Goal: Task Accomplishment & Management: Manage account settings

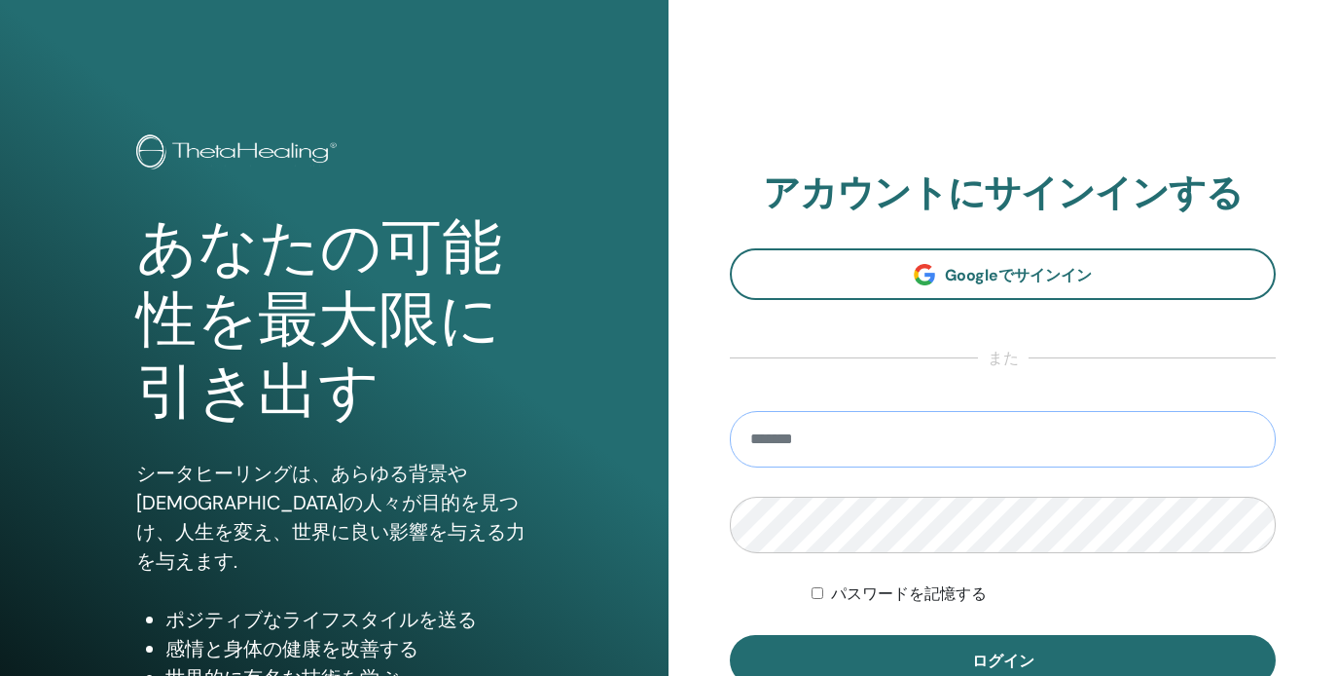
type input "**********"
click at [1003, 660] on button "ログイン" at bounding box center [1003, 660] width 546 height 51
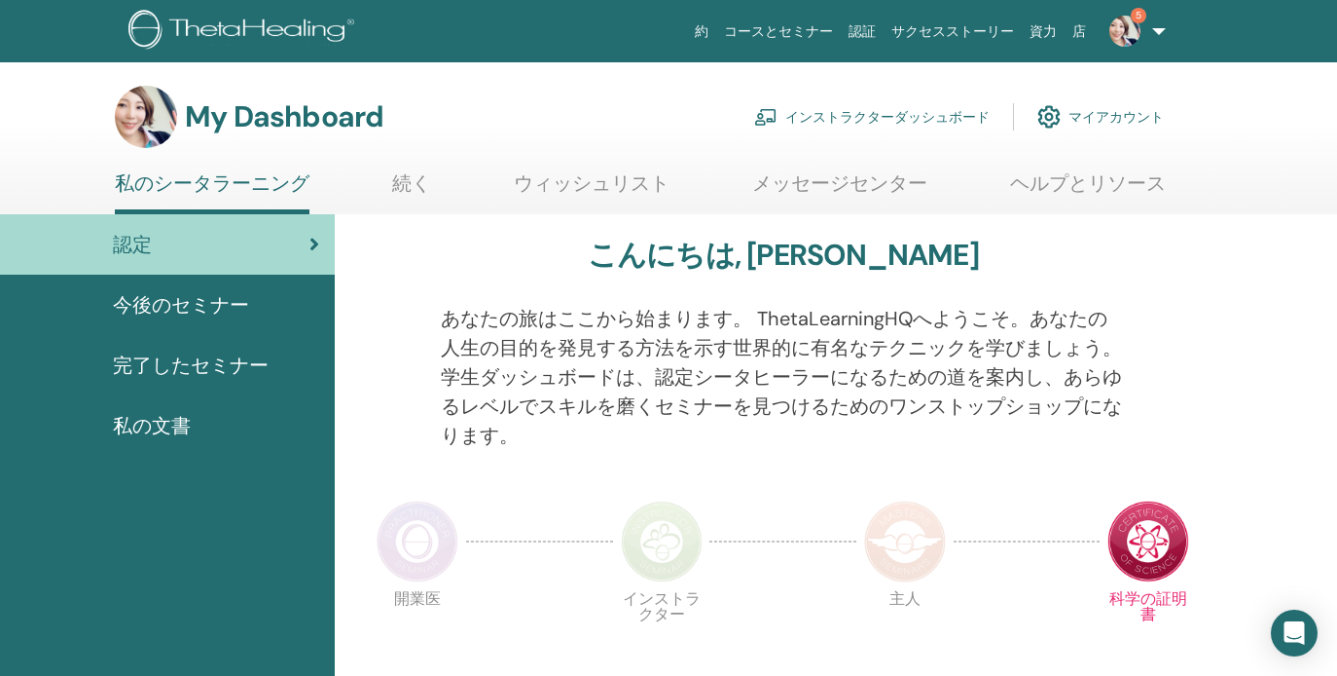
click at [904, 116] on link "インストラクターダッシュボード" at bounding box center [872, 116] width 236 height 43
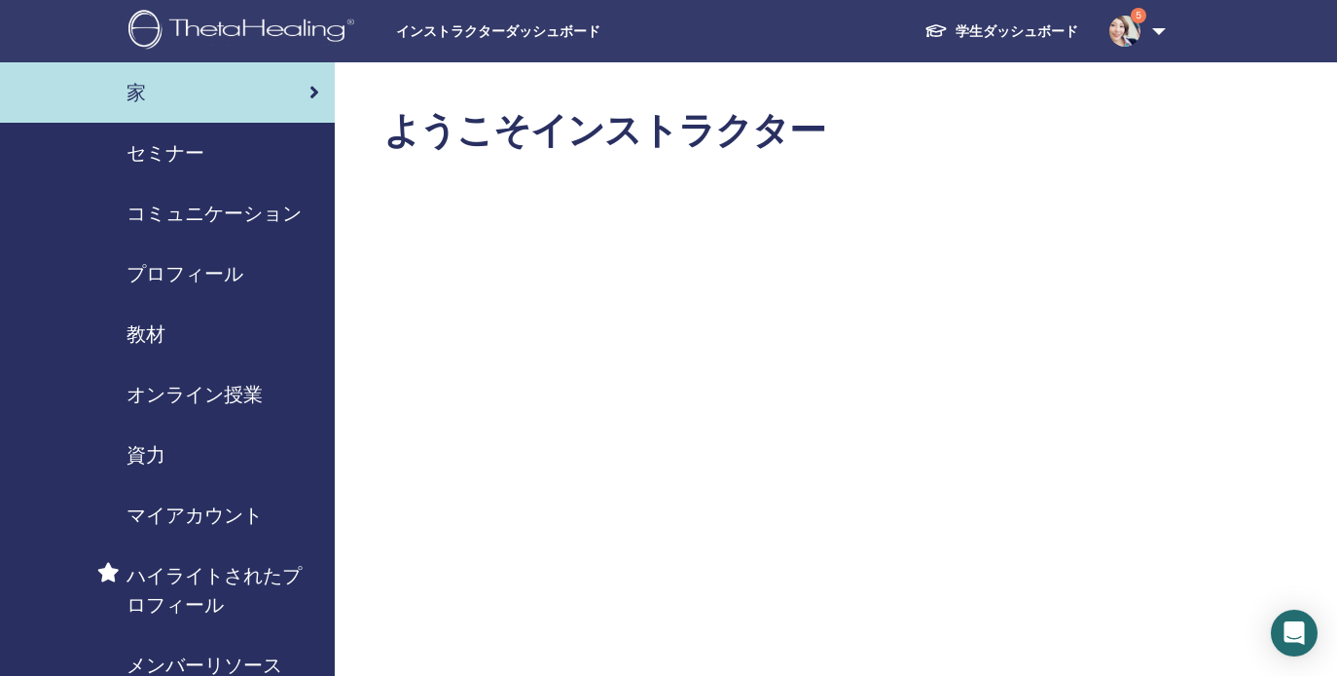
click at [170, 155] on span "セミナー" at bounding box center [166, 152] width 78 height 29
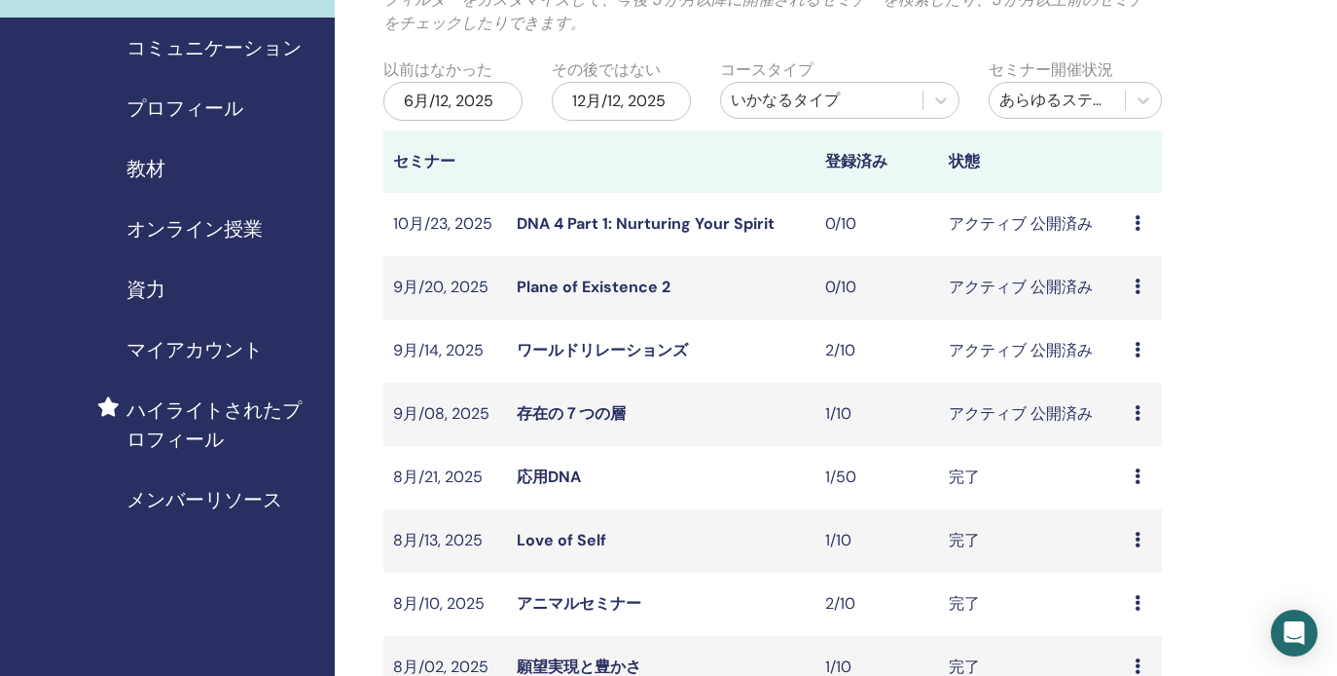
scroll to position [168, 0]
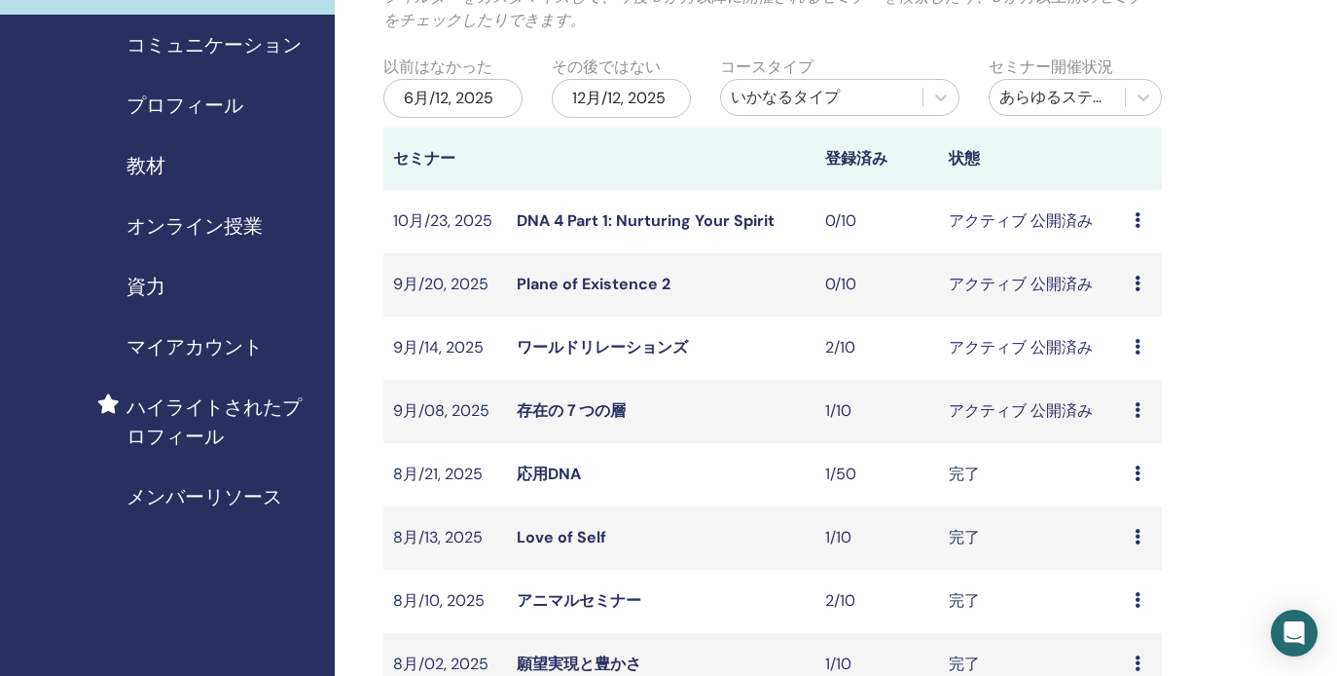
click at [1140, 408] on icon at bounding box center [1138, 410] width 6 height 16
click at [1139, 425] on link "プレビュー" at bounding box center [1143, 423] width 78 height 20
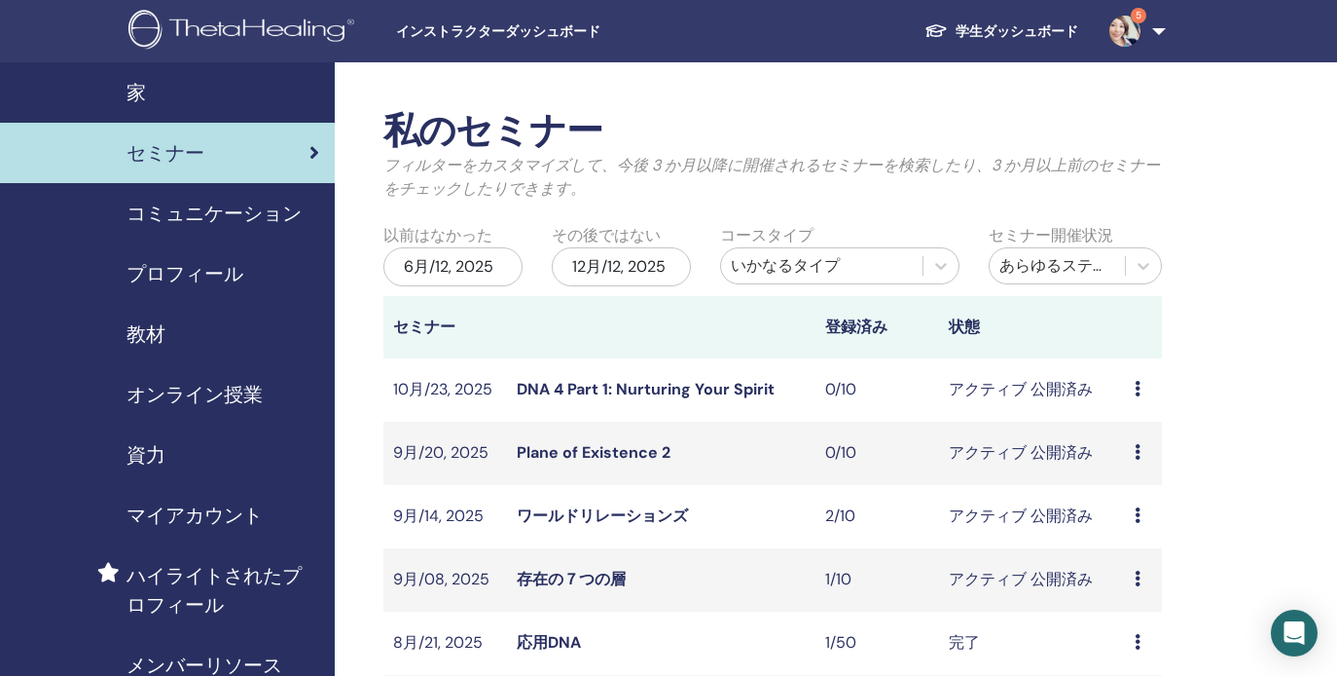
scroll to position [19, 0]
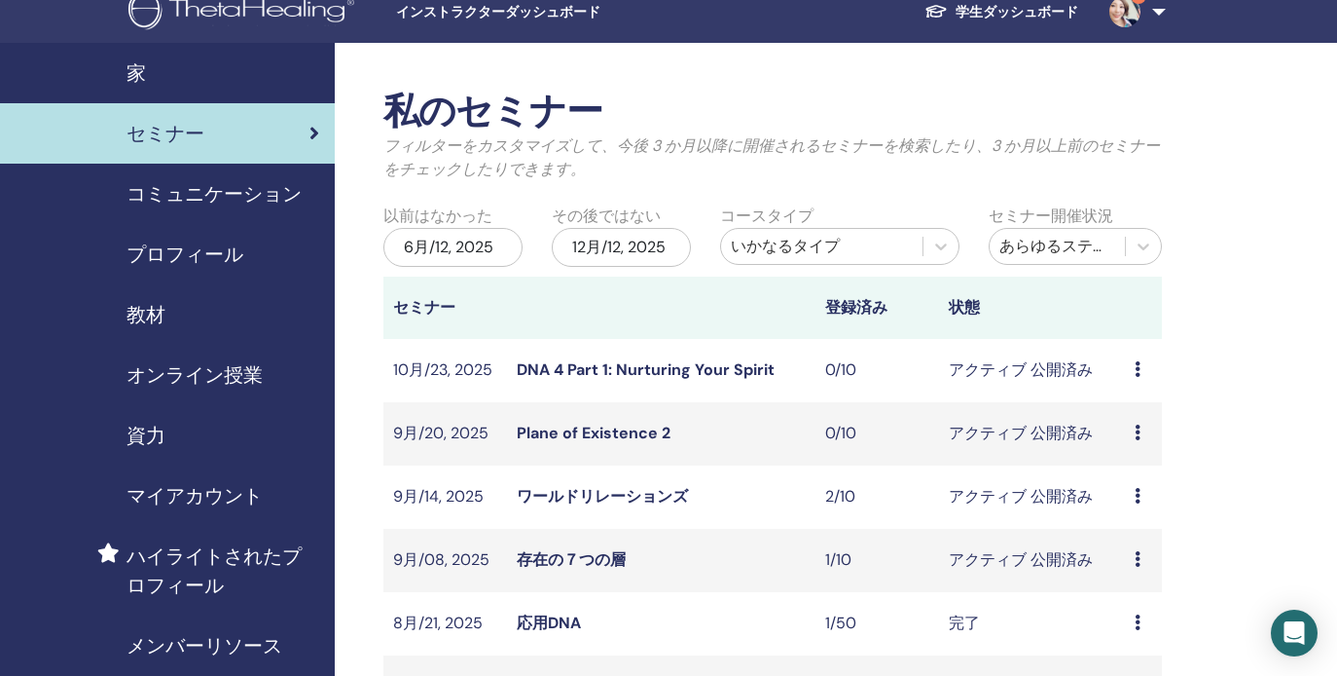
click at [1140, 557] on icon at bounding box center [1138, 559] width 6 height 16
click at [1135, 633] on link "出席者" at bounding box center [1127, 631] width 47 height 20
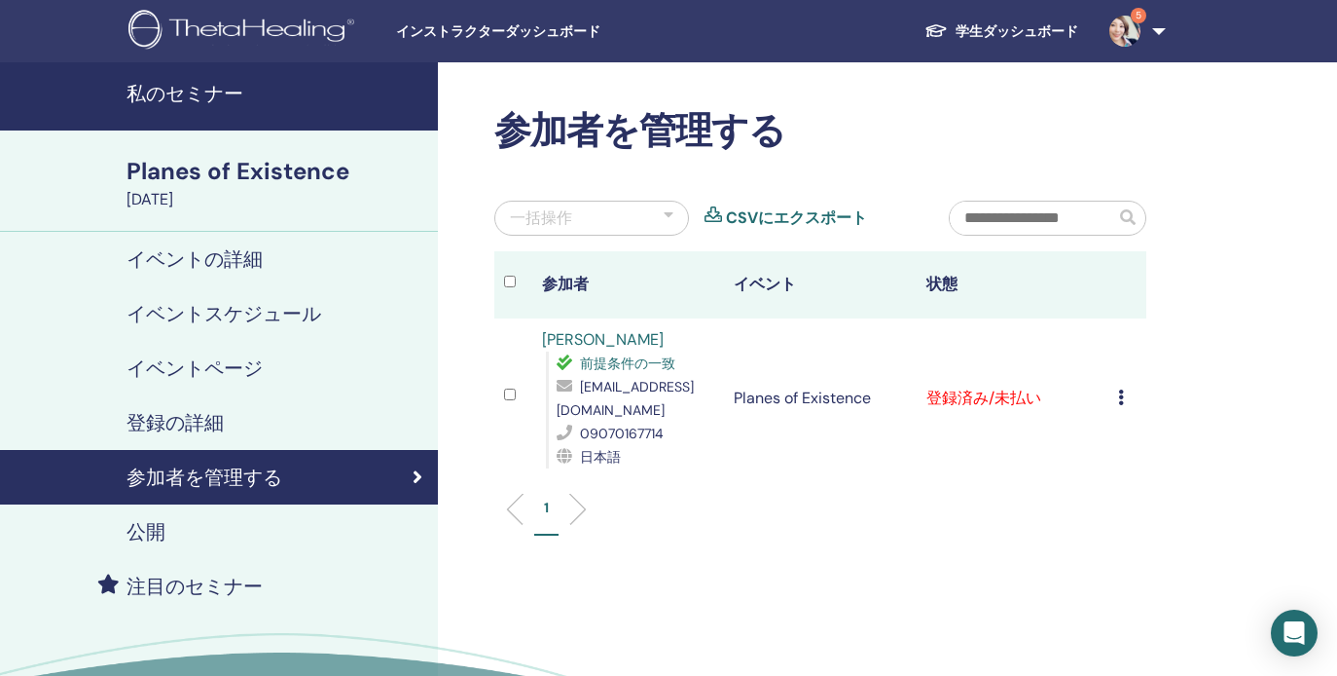
click at [1131, 394] on div "登録をキャンセルする 自動認証しない 有料としてマーク 未払いとしてマーク 不在としてマーク 完了して認定する 証明書のダウンロード" at bounding box center [1127, 397] width 18 height 23
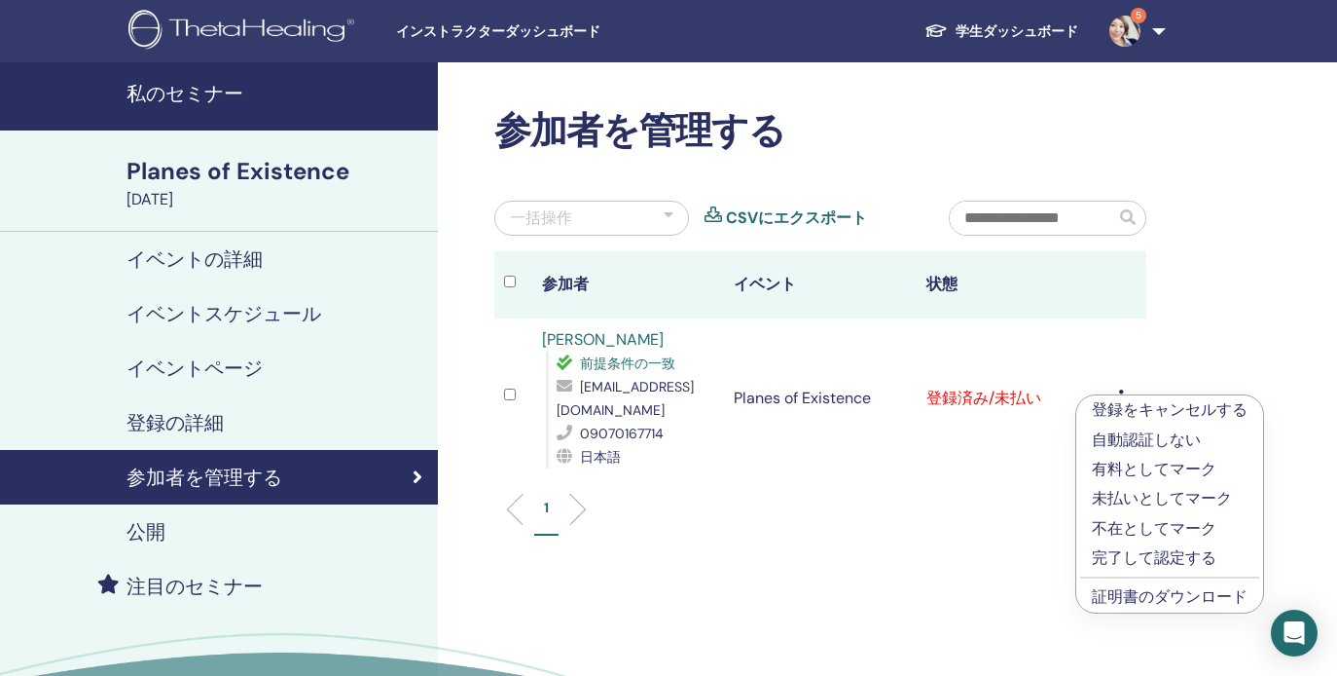
click at [1150, 593] on link "証明書のダウンロード" at bounding box center [1170, 596] width 156 height 20
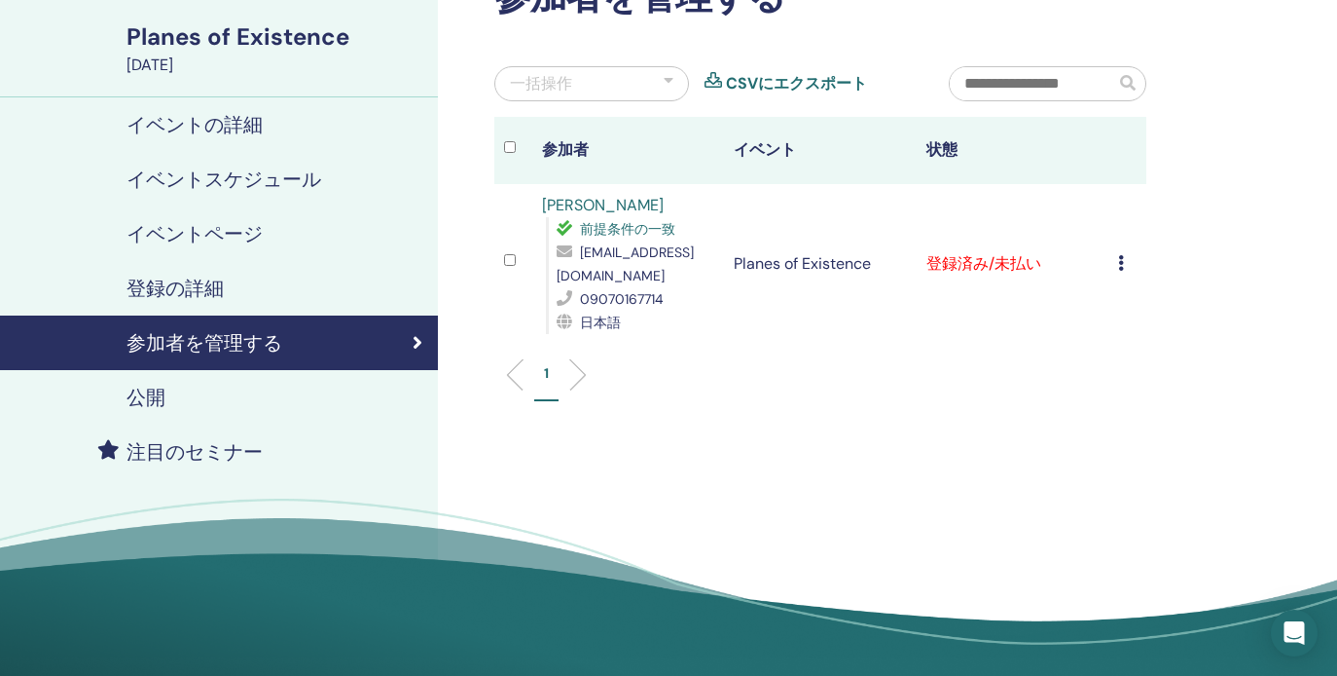
scroll to position [134, 0]
